Goal: Task Accomplishment & Management: Manage account settings

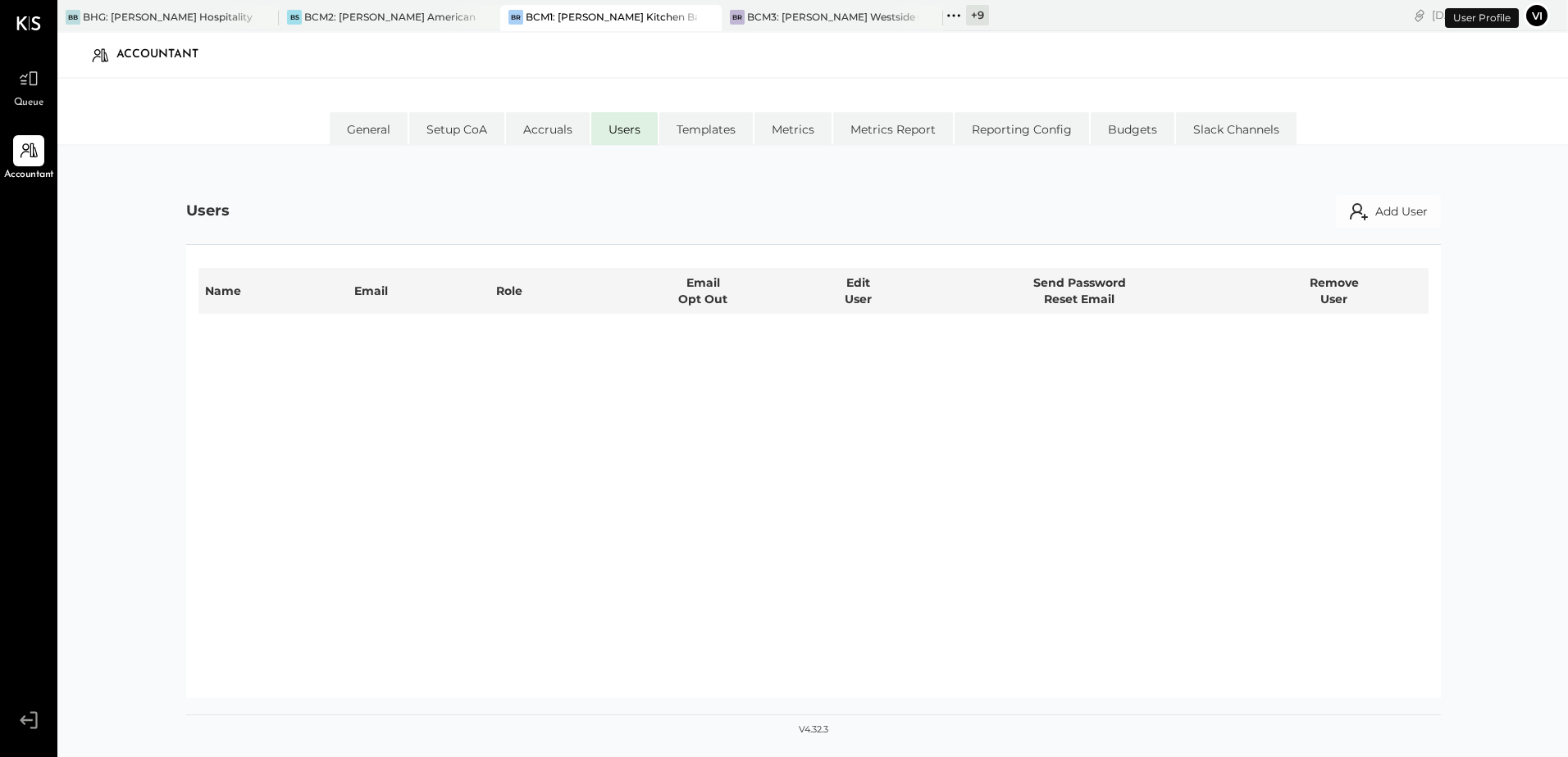
select select "**********"
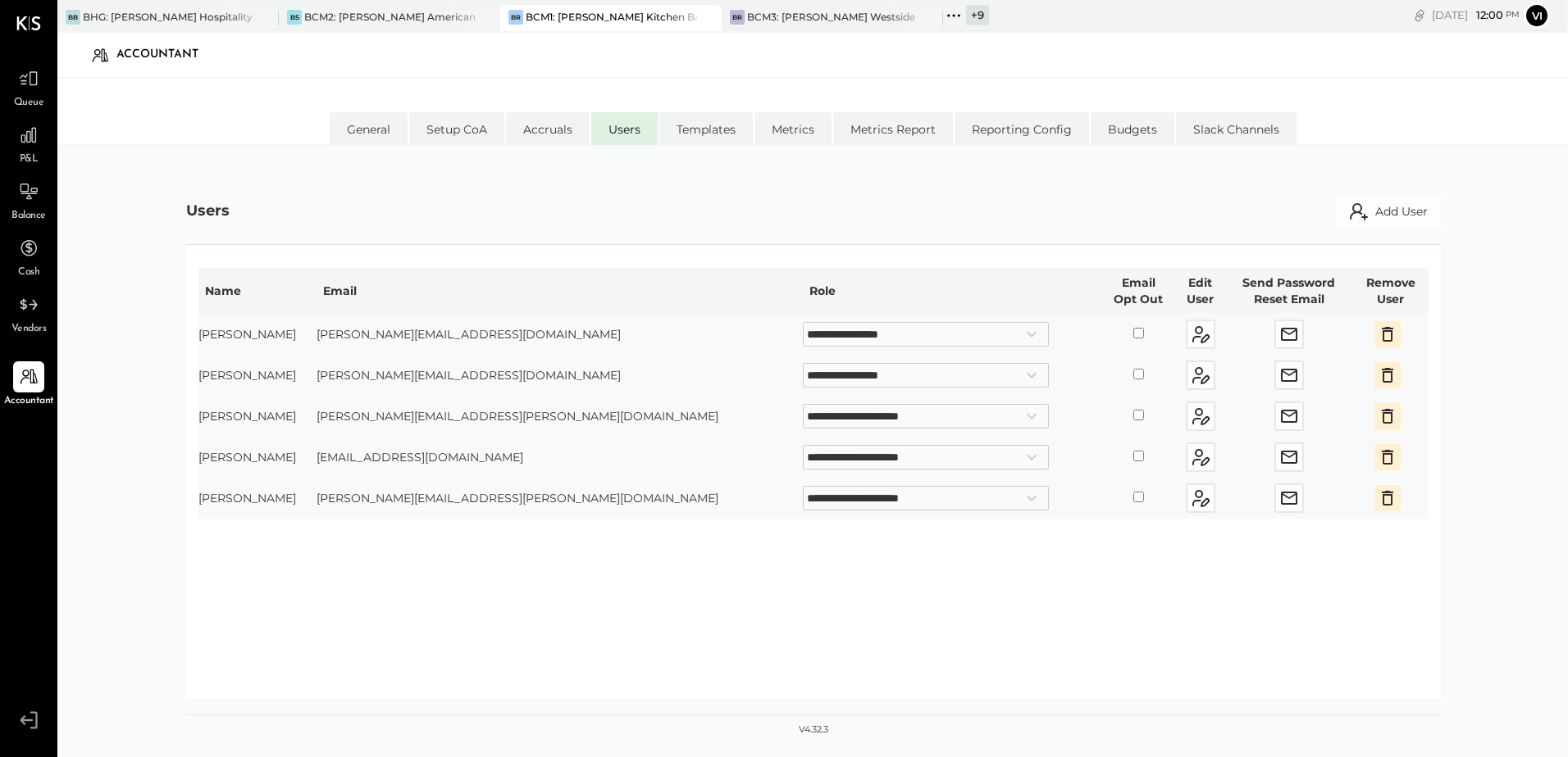
click at [788, 38] on div "Accountant" at bounding box center [812, 55] width 1478 height 38
click at [790, 23] on div "BCM3: [PERSON_NAME] Westside Grill" at bounding box center [833, 16] width 171 height 14
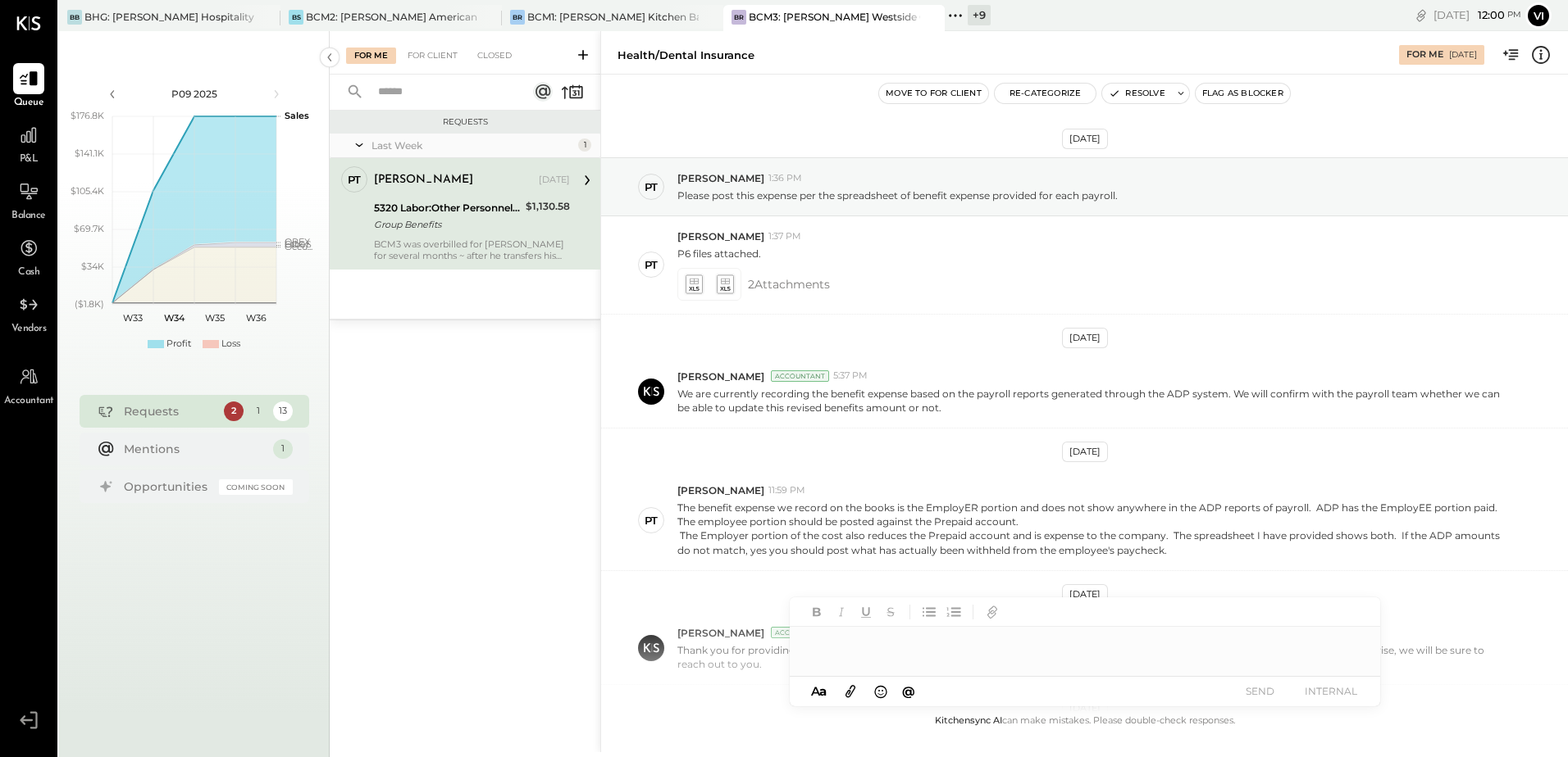
scroll to position [445, 0]
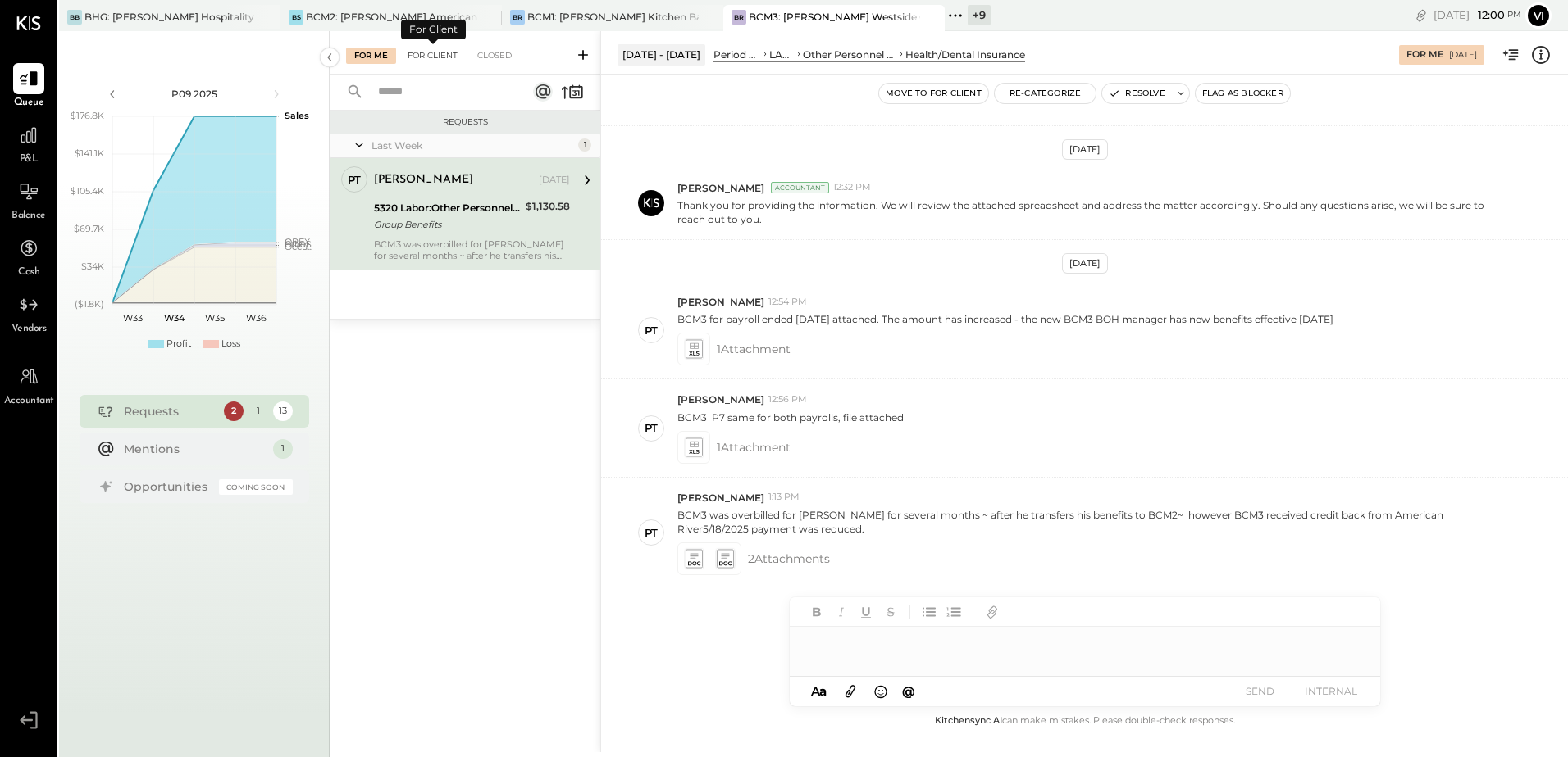
click at [422, 58] on div "For Client" at bounding box center [432, 55] width 67 height 16
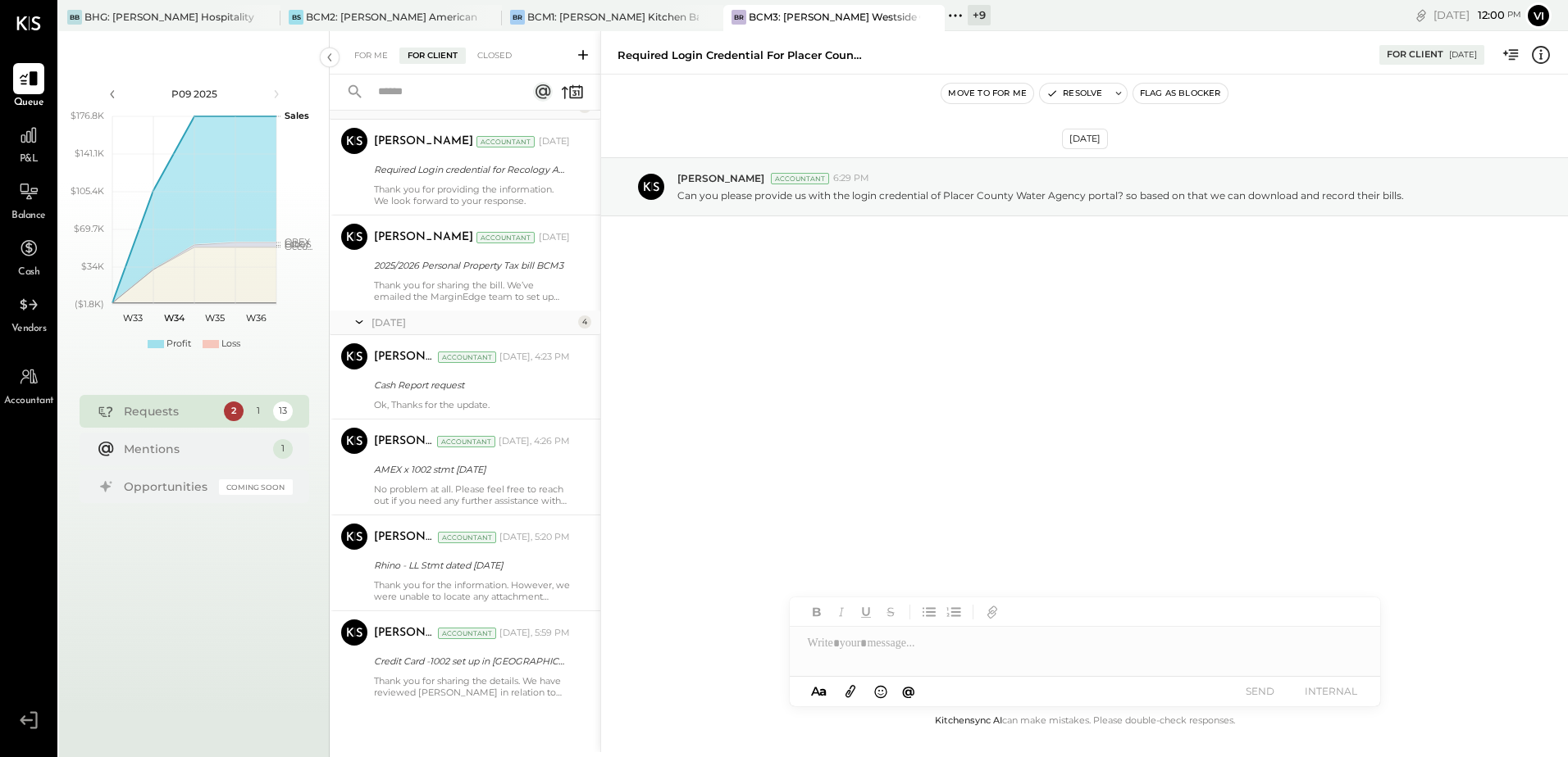
scroll to position [831, 0]
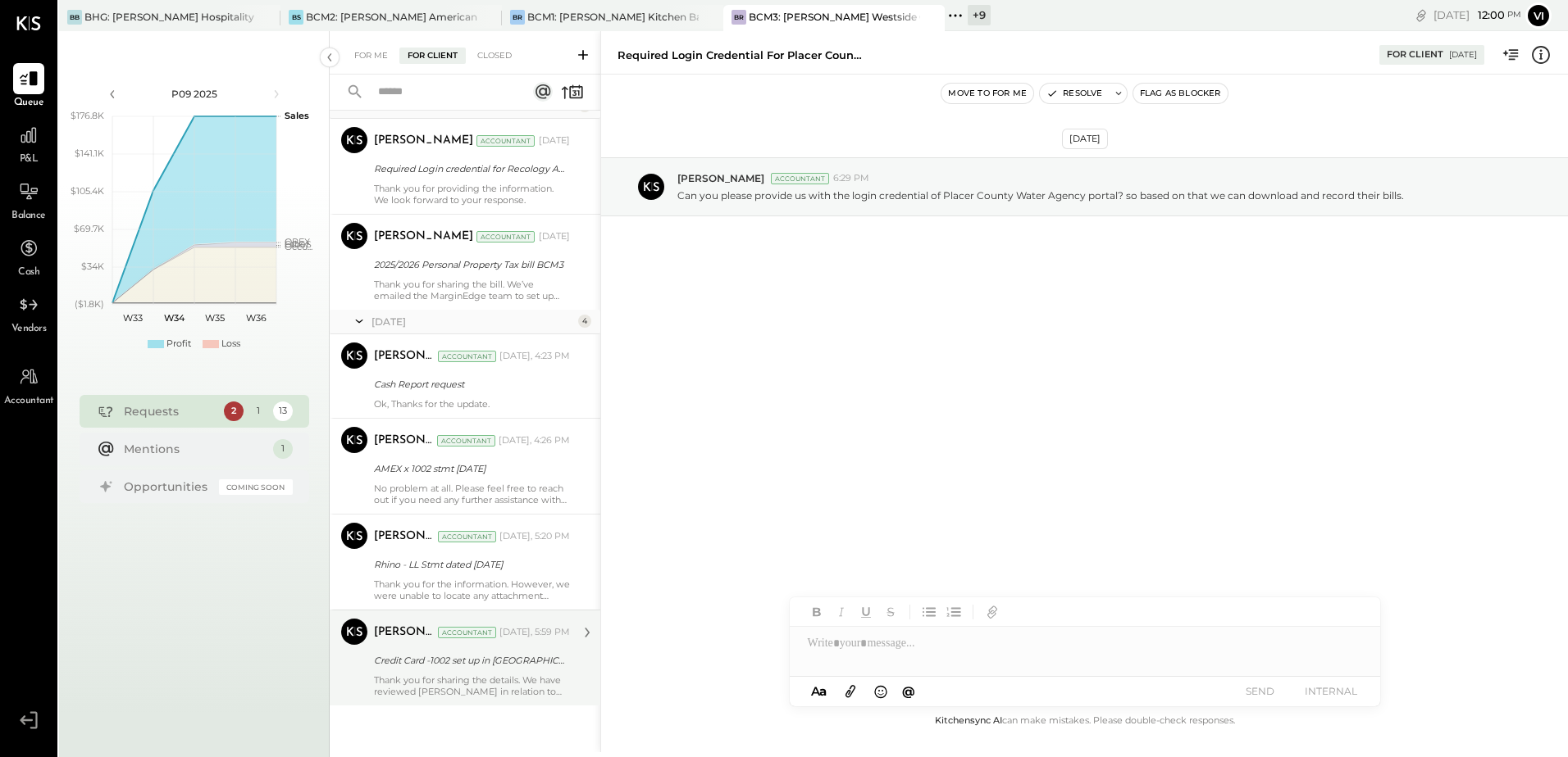
click at [491, 687] on div "Thank you for sharing the details. We have reviewed [PERSON_NAME] in relation t…" at bounding box center [472, 687] width 196 height 23
